Goal: Task Accomplishment & Management: Manage account settings

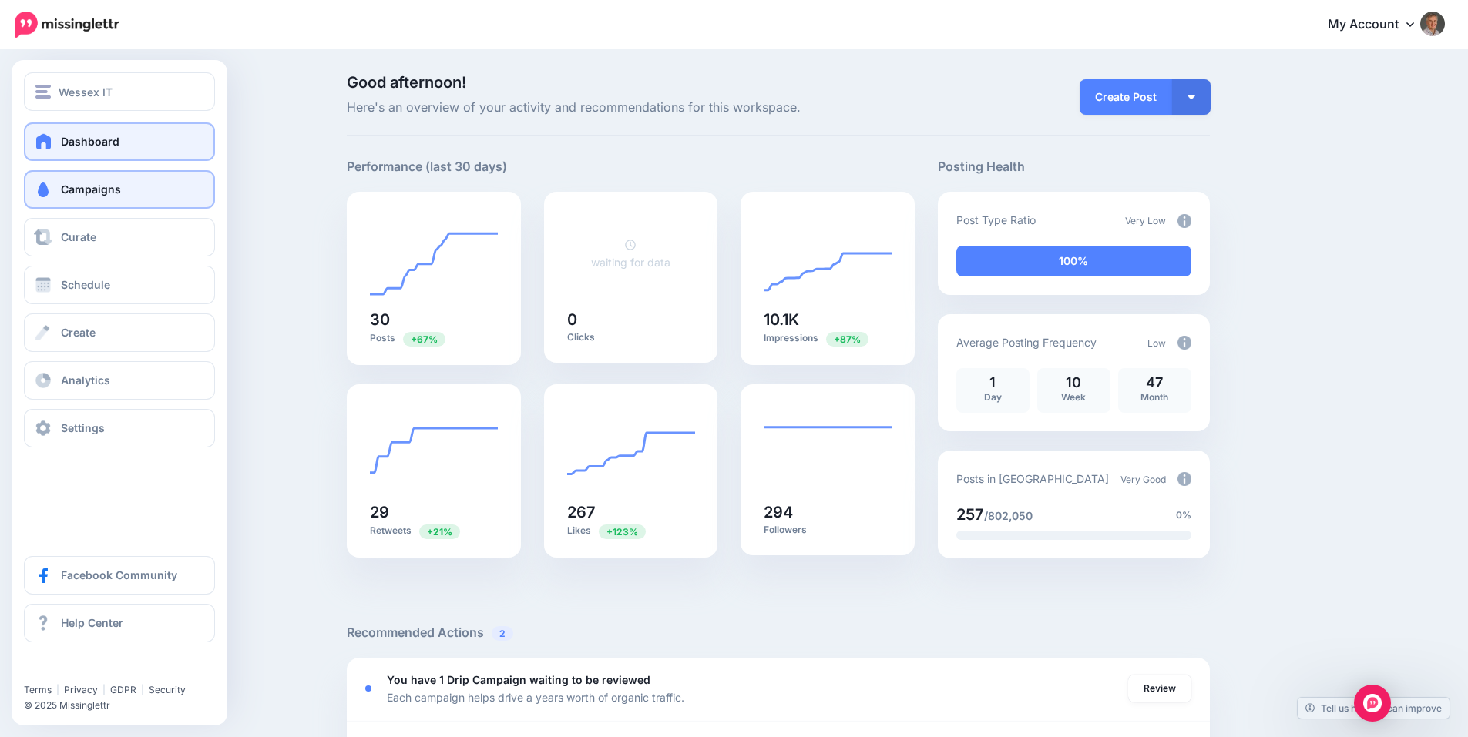
click at [52, 186] on span at bounding box center [43, 189] width 20 height 15
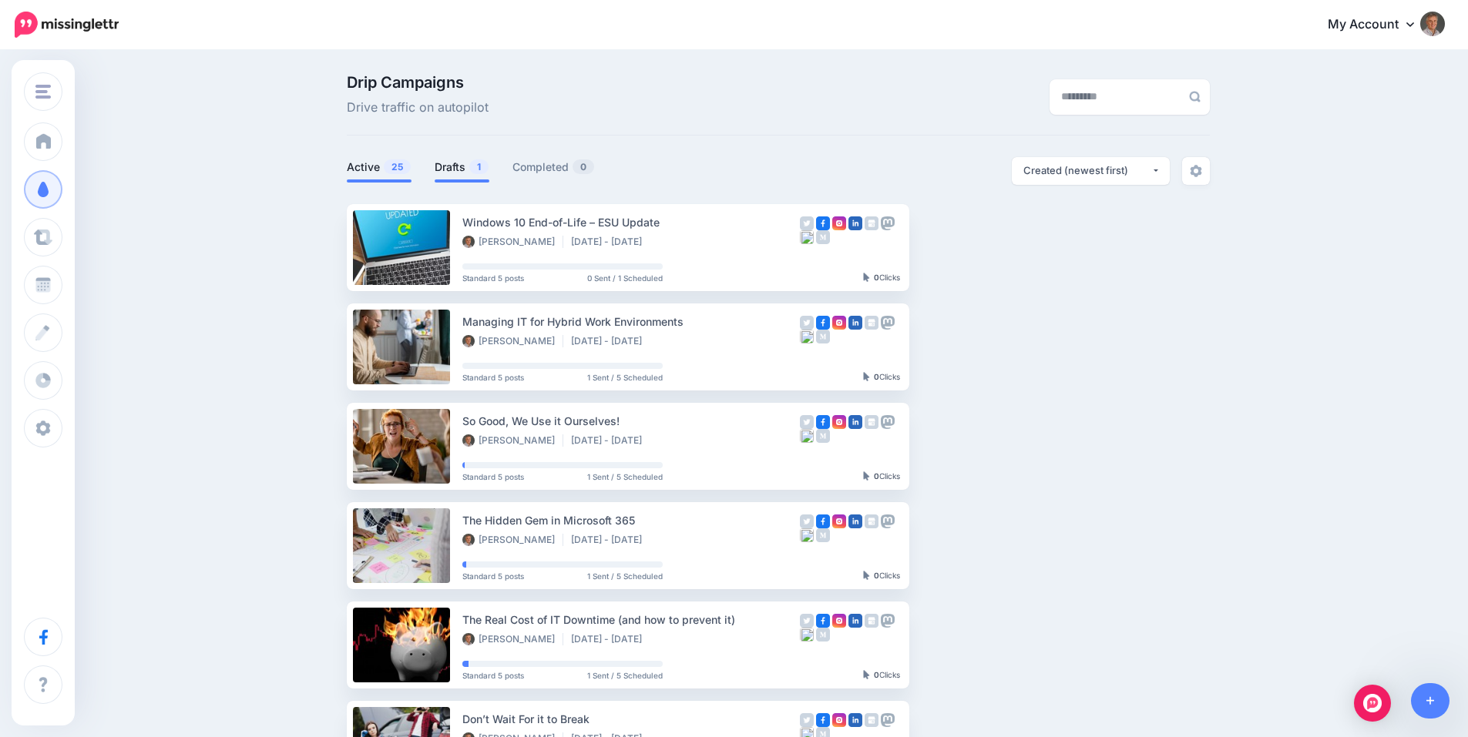
click at [469, 172] on link "Drafts 1" at bounding box center [462, 167] width 55 height 18
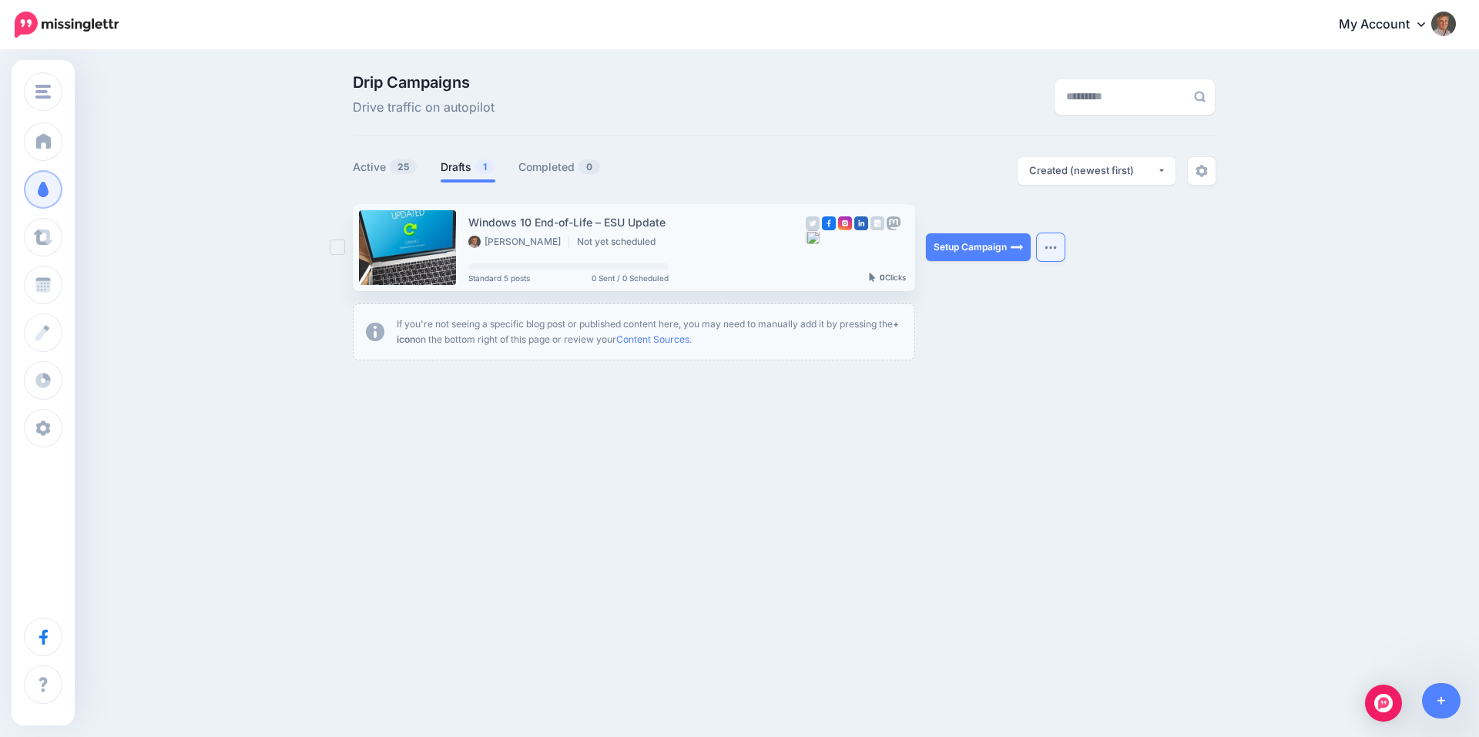
click at [1056, 252] on button "button" at bounding box center [1051, 247] width 28 height 28
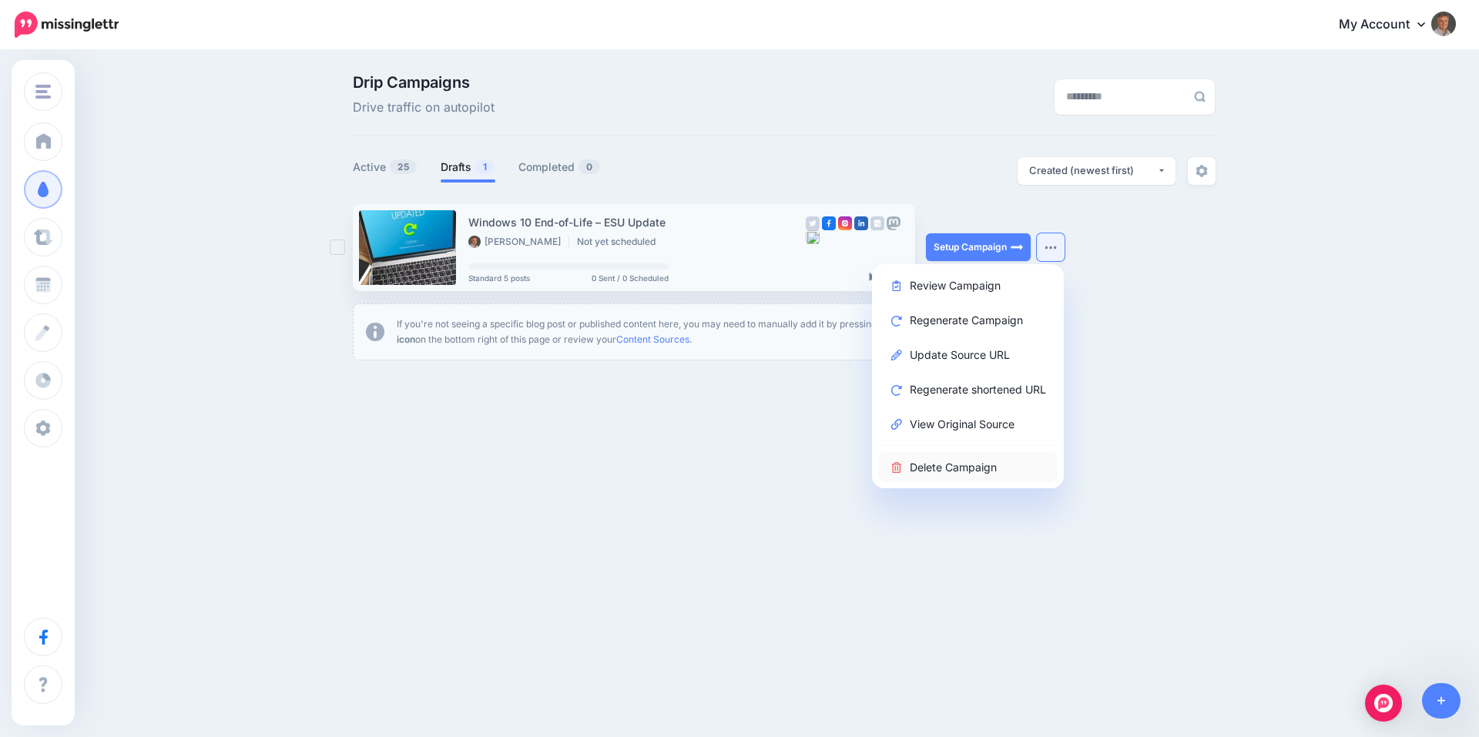
click at [969, 466] on link "Delete Campaign" at bounding box center [968, 467] width 180 height 30
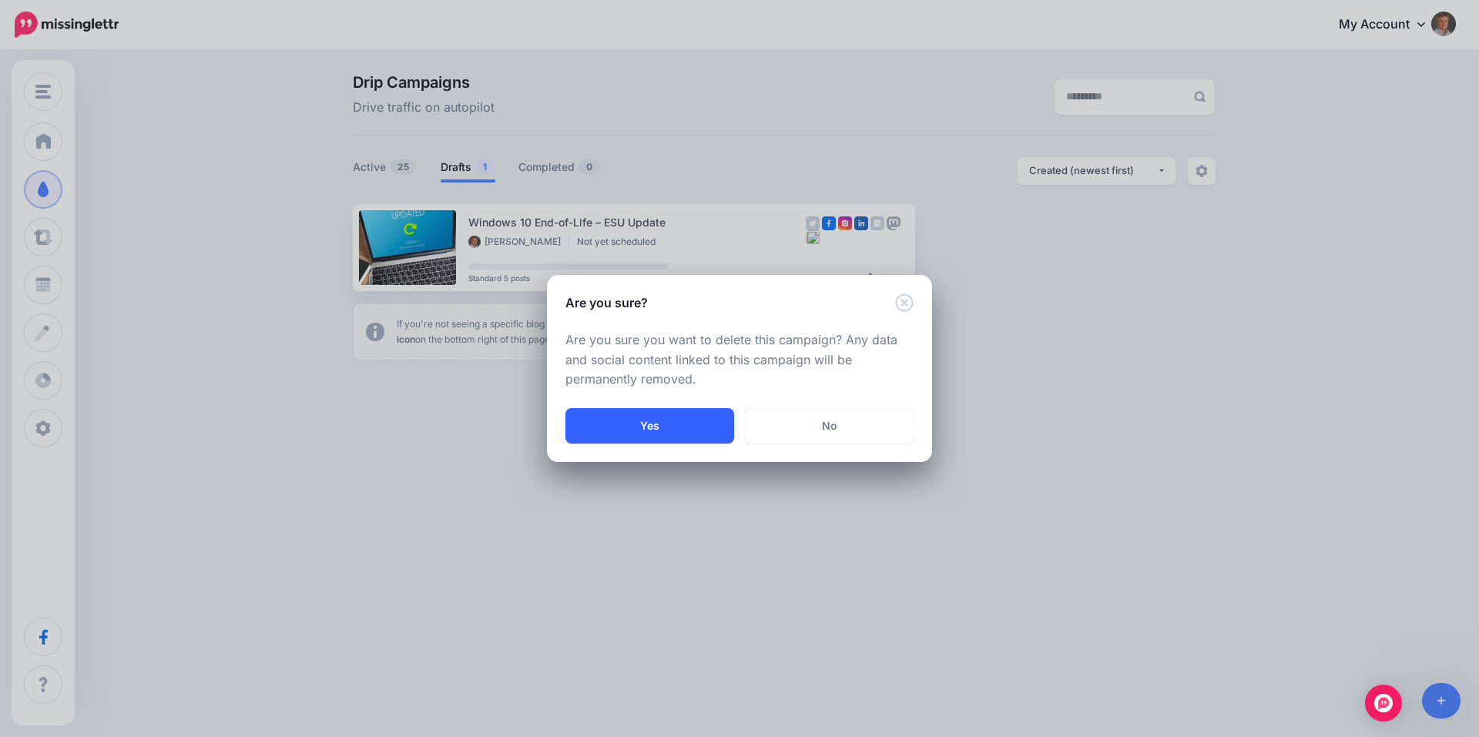
click at [657, 428] on button "Yes" at bounding box center [650, 425] width 169 height 35
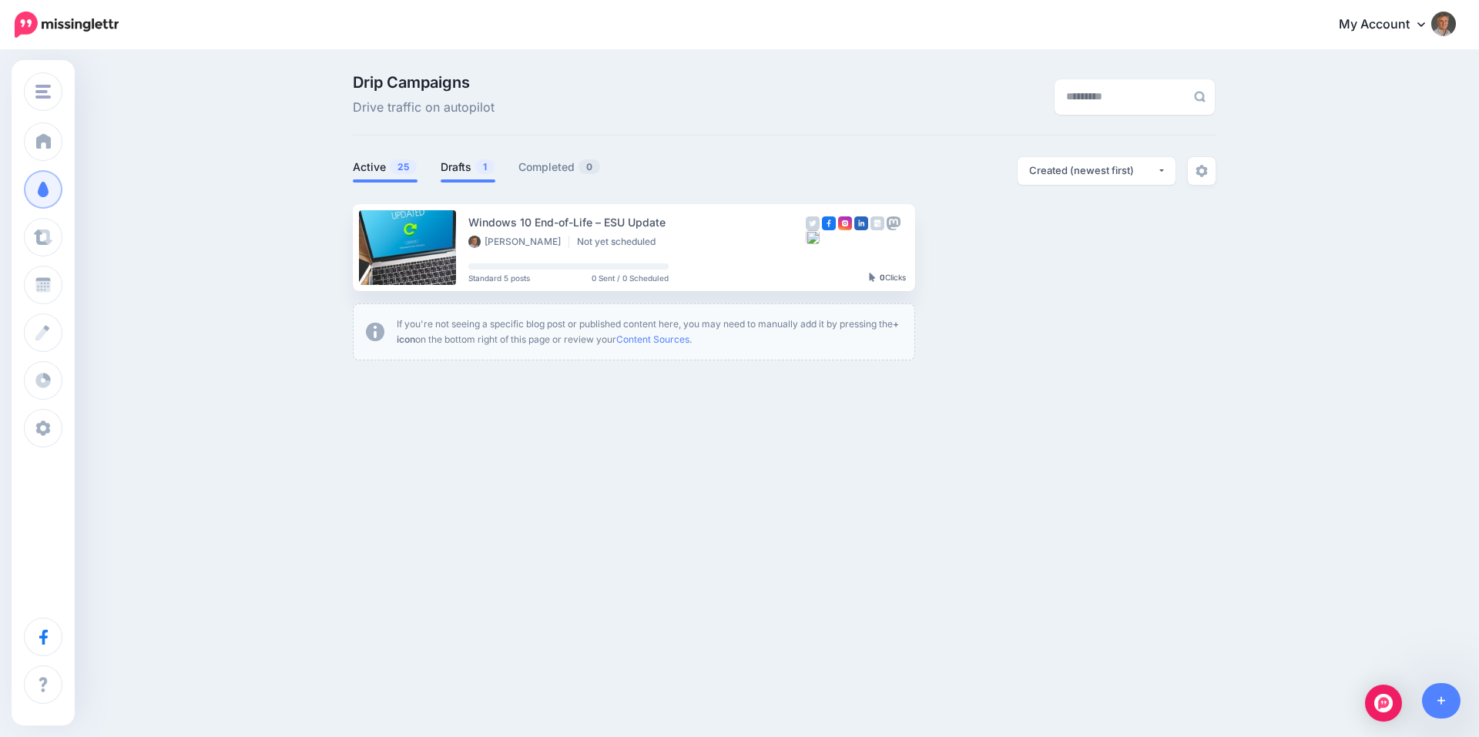
click at [362, 162] on link "Active 25" at bounding box center [385, 167] width 65 height 18
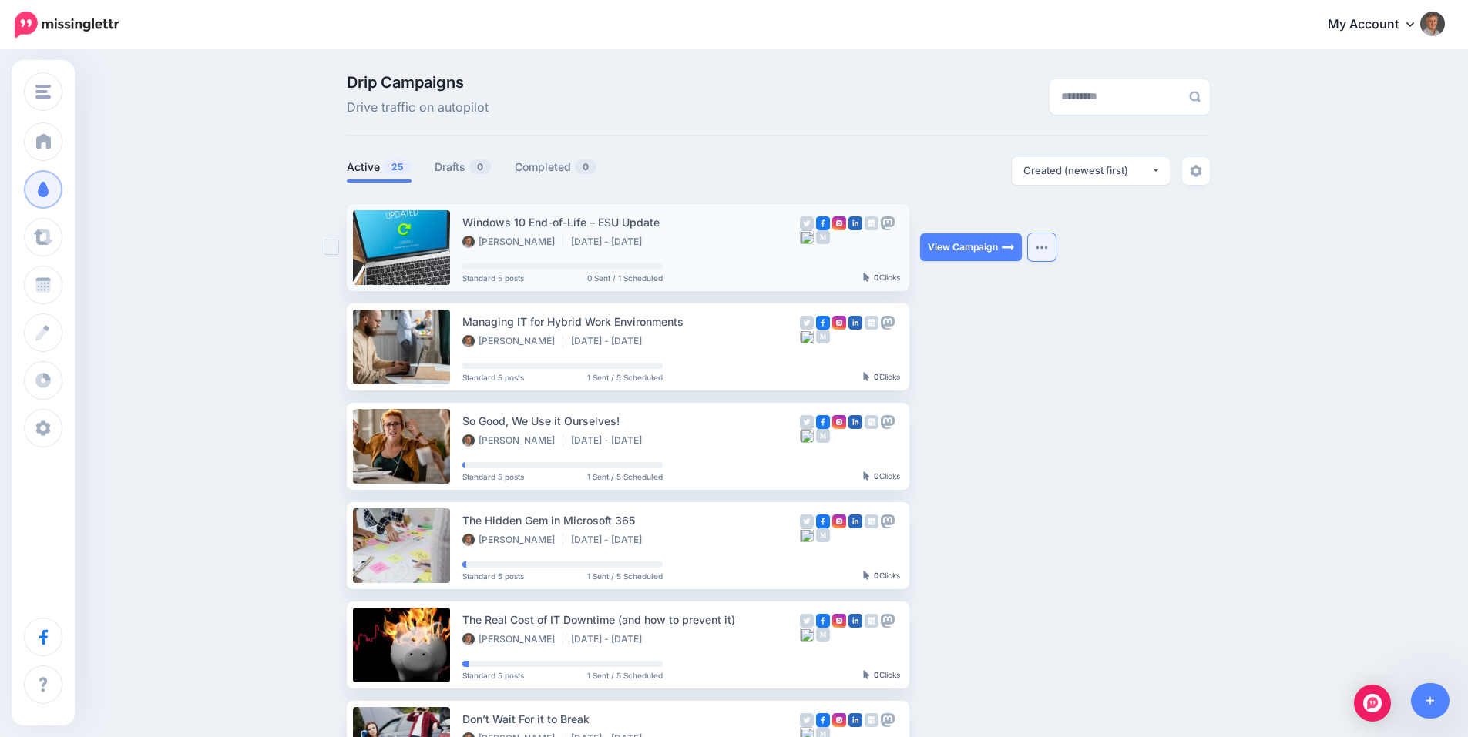
click at [1048, 250] on img "button" at bounding box center [1042, 247] width 12 height 5
click at [1209, 310] on ul "Windows 10 End-of-Life – ESU Update Paul Taylor Sep 30 - Oct 1 2025 Standard 5 …" at bounding box center [778, 695] width 863 height 982
